Goal: Task Accomplishment & Management: Complete application form

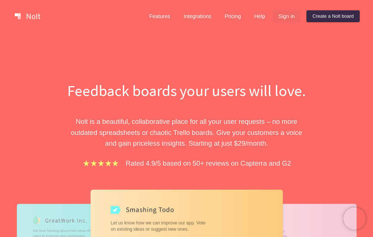
click at [285, 15] on link "Sign in" at bounding box center [286, 16] width 28 height 12
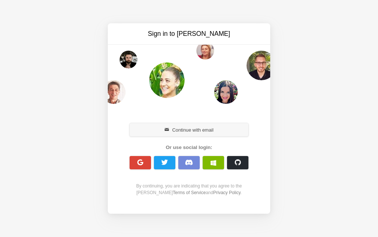
click at [178, 134] on button "Continue with email" at bounding box center [189, 129] width 119 height 13
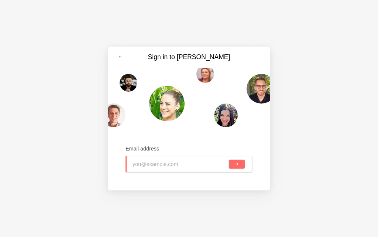
type input "[EMAIL_ADDRESS][DOMAIN_NAME]"
click at [240, 160] on button "submit" at bounding box center [237, 164] width 16 height 9
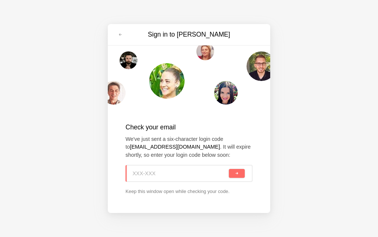
paste input "89P-AYU"
click at [233, 176] on button "submit" at bounding box center [237, 173] width 16 height 9
type input "89P-AYU"
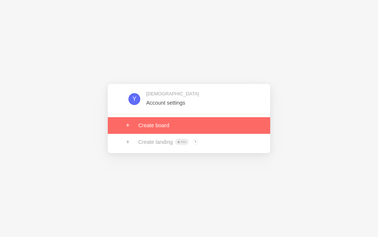
click at [162, 128] on link at bounding box center [189, 125] width 162 height 16
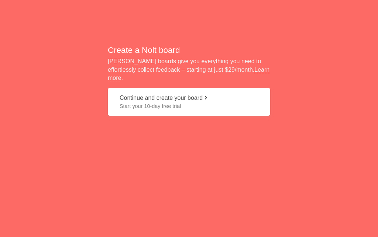
click at [159, 106] on button "Continue and create your board Start your 10-day free trial" at bounding box center [189, 102] width 162 height 28
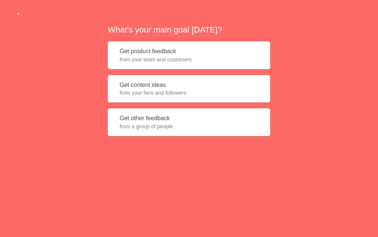
click at [141, 87] on button "Get content ideas from your fans and followers" at bounding box center [189, 89] width 162 height 28
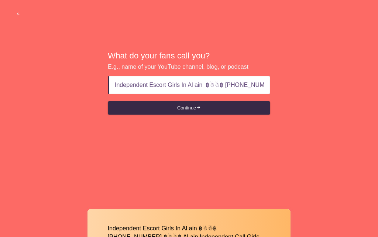
scroll to position [0, 92]
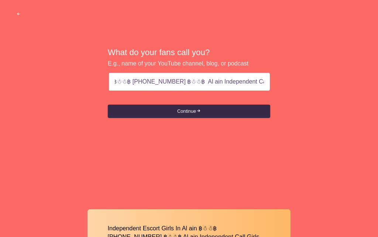
drag, startPoint x: 191, startPoint y: 85, endPoint x: 328, endPoint y: 80, distance: 137.1
click at [328, 80] on div "What do your fans call you? E.g., name of your YouTube channel, blog, or podcas…" at bounding box center [189, 83] width 378 height 166
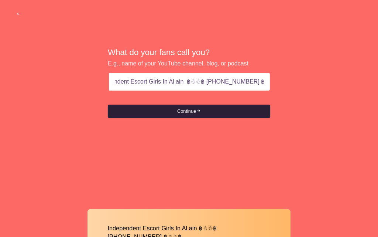
click at [182, 110] on button "Continue" at bounding box center [189, 110] width 162 height 13
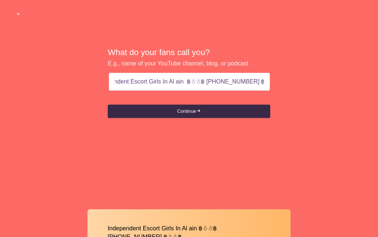
drag, startPoint x: 247, startPoint y: 82, endPoint x: 288, endPoint y: 82, distance: 41.4
click at [288, 82] on div "What do your fans call you? E.g., name of your YouTube channel, blog, or podcas…" at bounding box center [189, 83] width 378 height 166
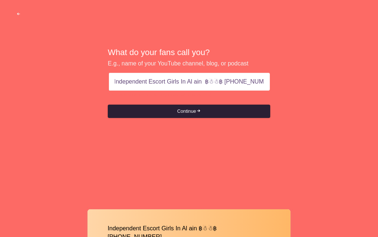
click at [195, 112] on button "Continue" at bounding box center [189, 110] width 162 height 13
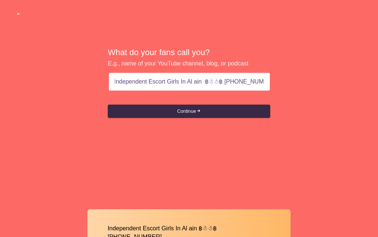
click at [201, 86] on input "Independent Escort Girls In Al ain ฿☃☃฿ +971569636398" at bounding box center [189, 82] width 149 height 18
type input "Independent Escort Girls In Al ain +971569636398"
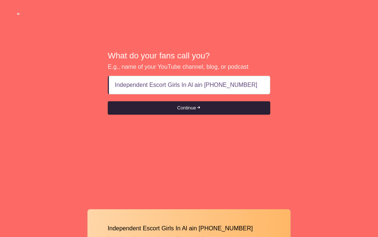
click at [194, 103] on button "Continue" at bounding box center [189, 107] width 162 height 13
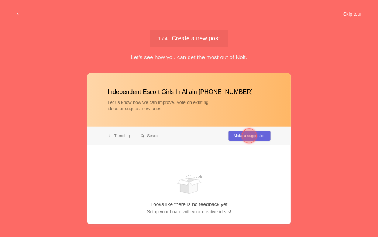
click at [345, 9] on button "Skip tour" at bounding box center [352, 13] width 37 height 13
